Goal: Task Accomplishment & Management: Use online tool/utility

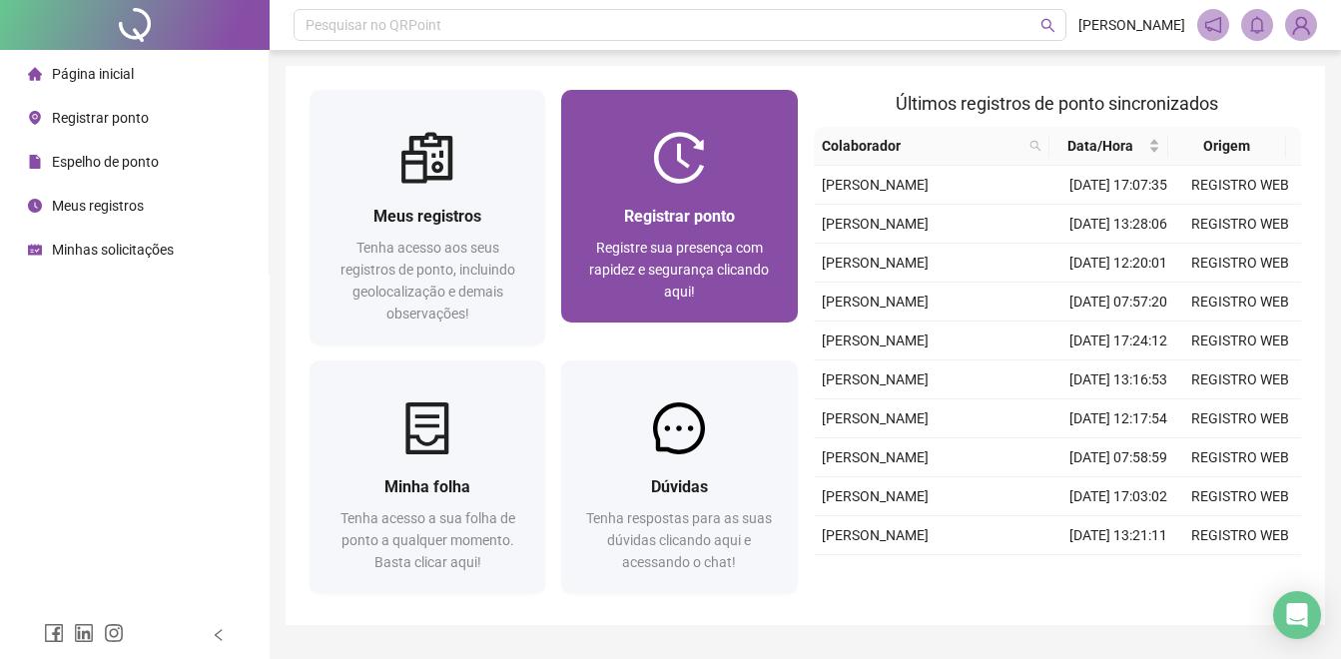
click at [725, 234] on div "Registrar ponto Registre sua presença com rapidez e segurança clicando aqui!" at bounding box center [679, 253] width 188 height 99
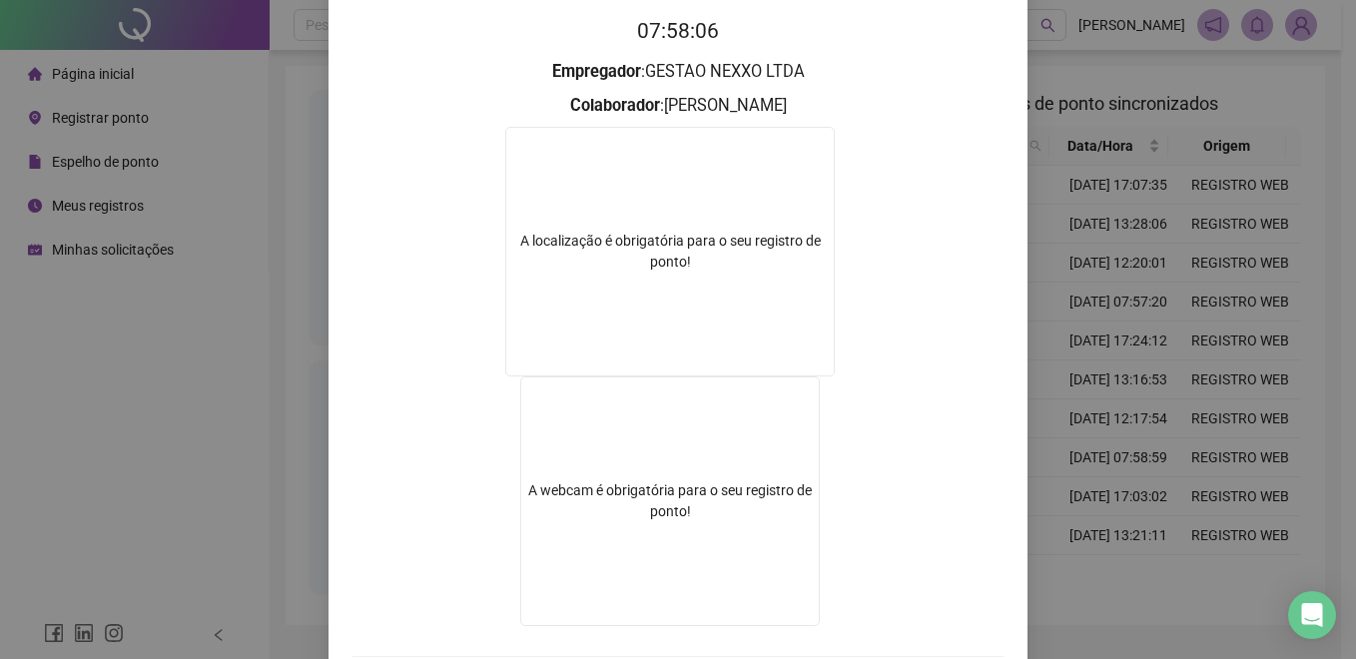
scroll to position [200, 0]
click at [1092, 203] on div "Registro de ponto web 07:58:06 Empregador : GESTAO NEXXO LTDA Colaborador : [PE…" at bounding box center [678, 329] width 1356 height 659
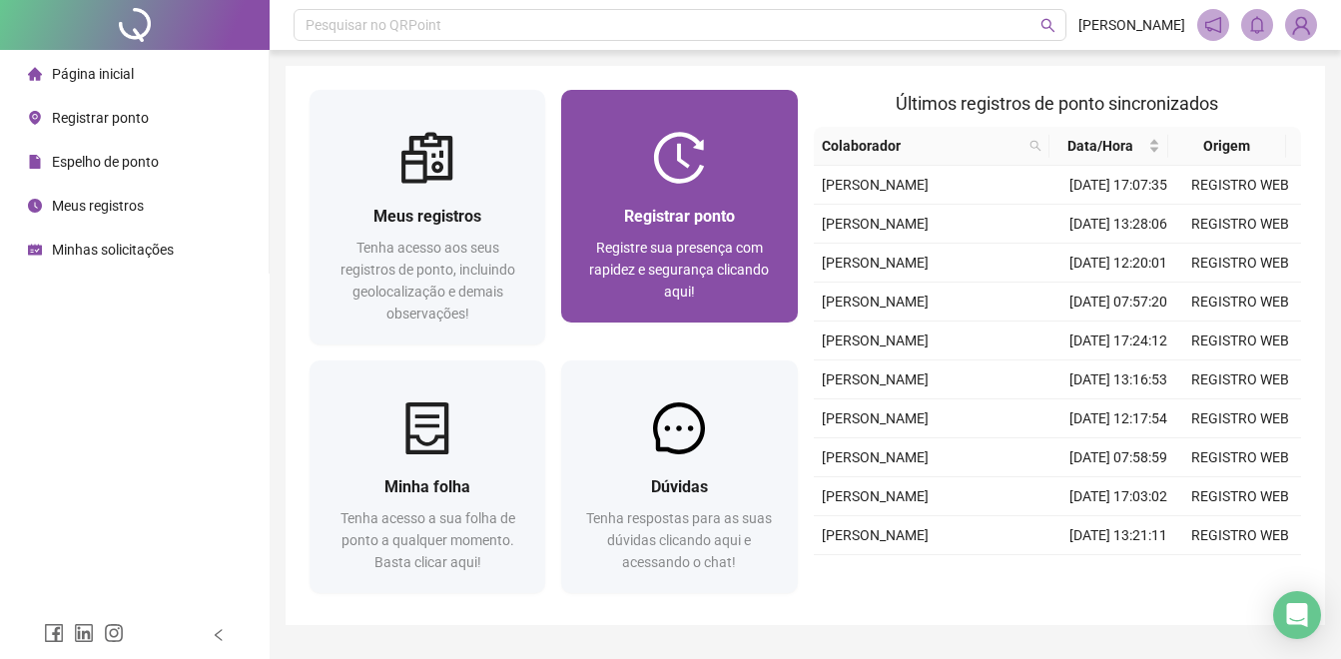
click at [749, 192] on div "Registrar ponto Registre sua presença com rapidez e segurança clicando aqui!" at bounding box center [679, 253] width 236 height 139
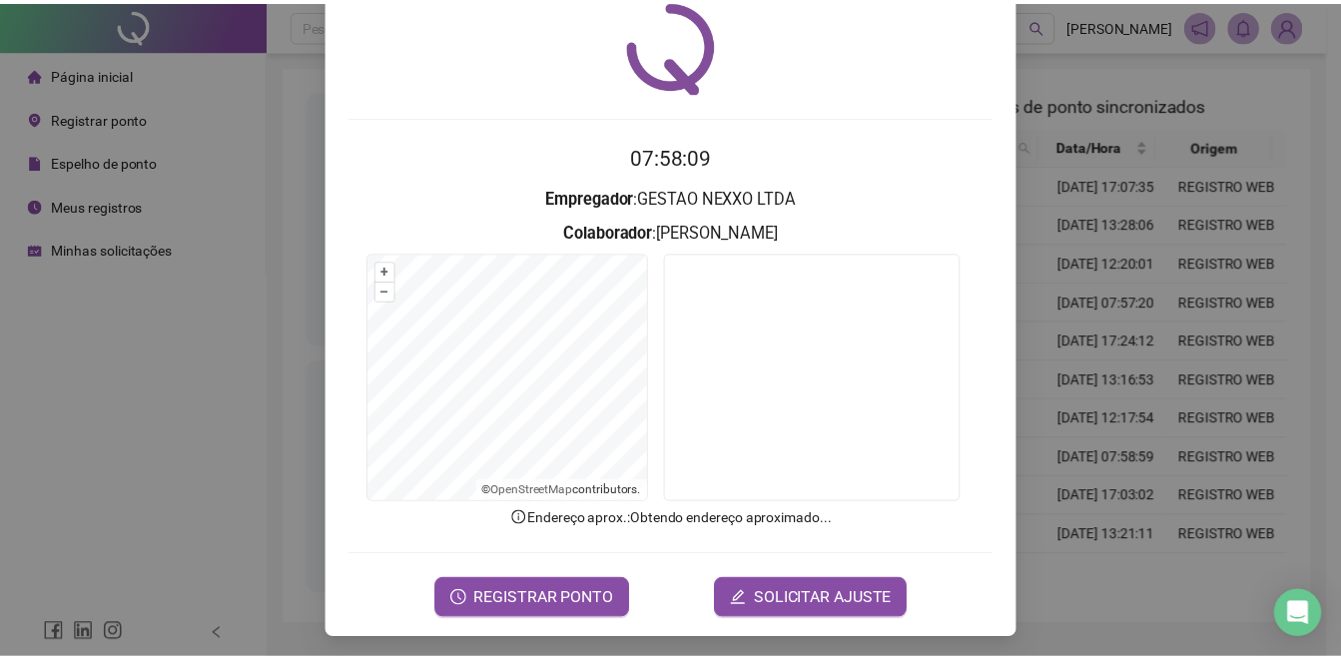
scroll to position [77, 0]
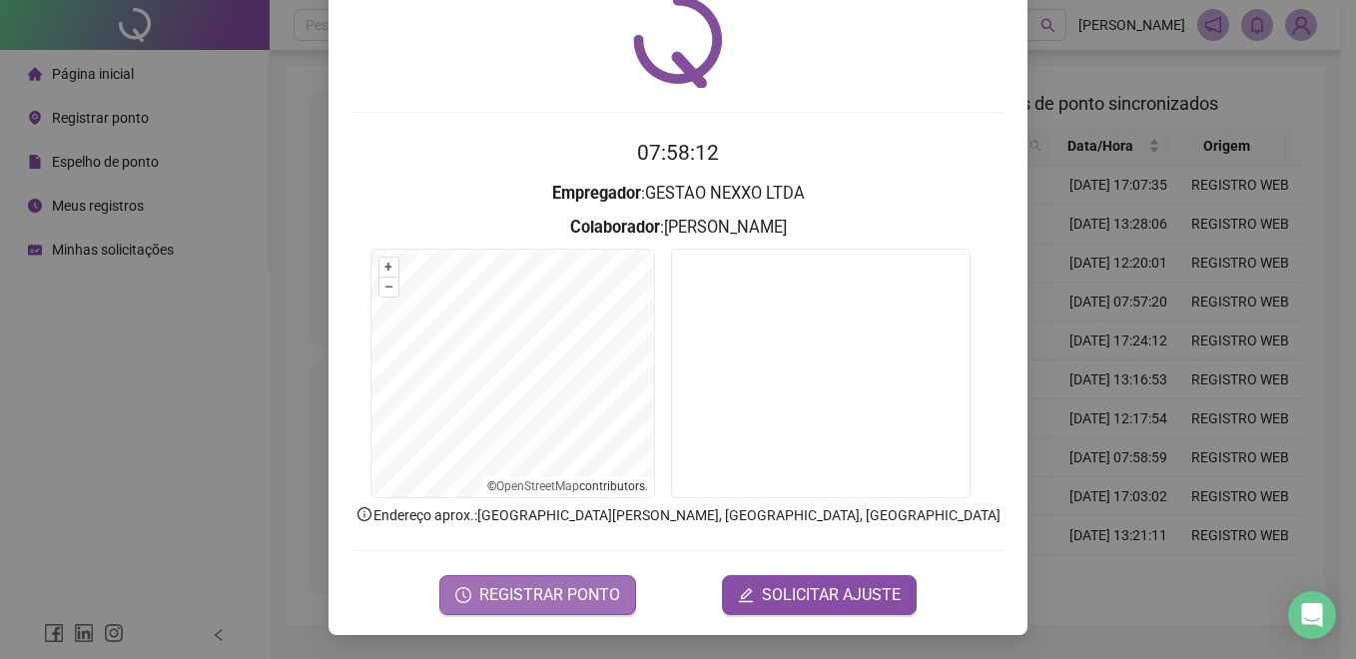
click at [579, 595] on span "REGISTRAR PONTO" at bounding box center [549, 595] width 141 height 24
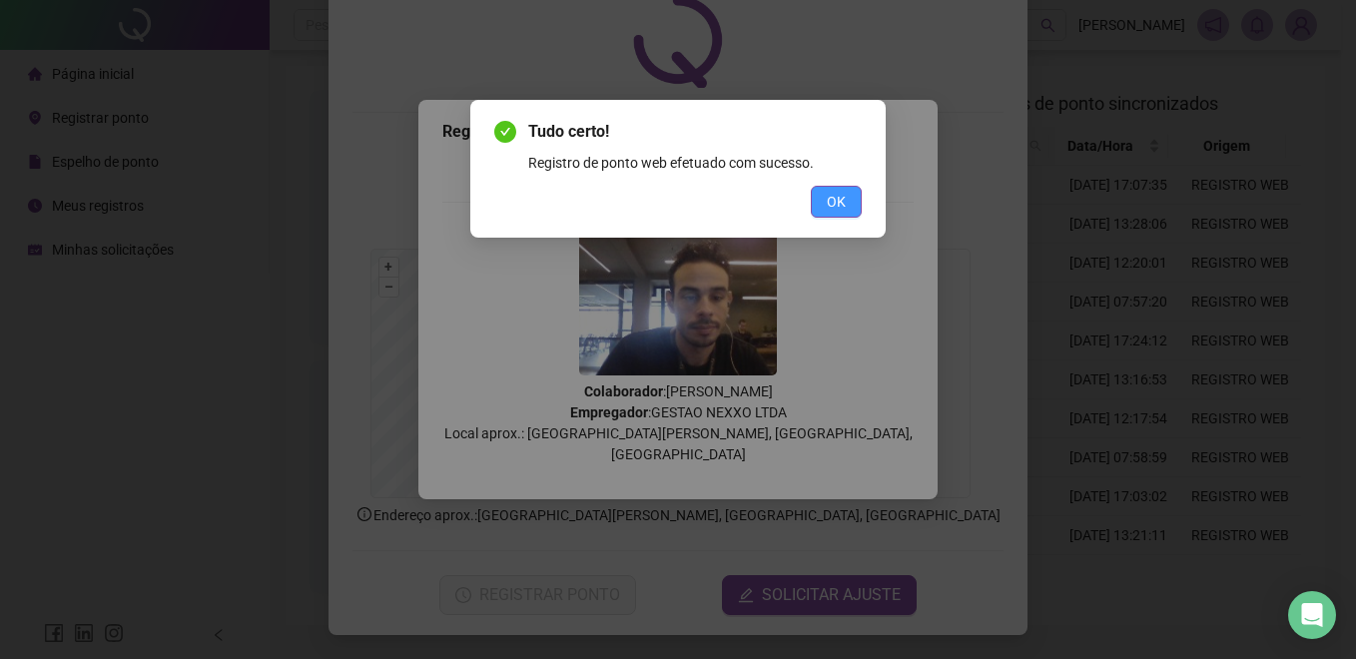
click at [833, 203] on span "OK" at bounding box center [836, 202] width 19 height 22
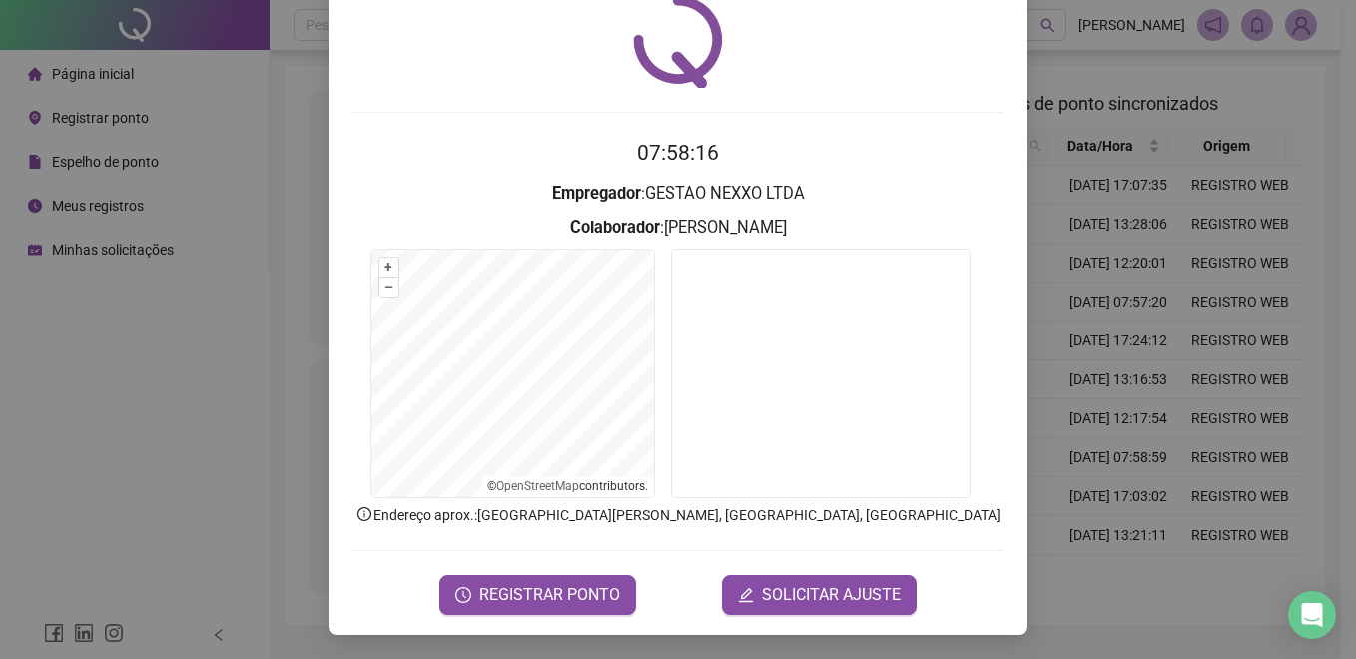
click at [1052, 120] on div "Registro de ponto web 07:58:16 Empregador : GESTAO NEXXO LTDA Colaborador : [PE…" at bounding box center [678, 329] width 1356 height 659
